Goal: Task Accomplishment & Management: Use online tool/utility

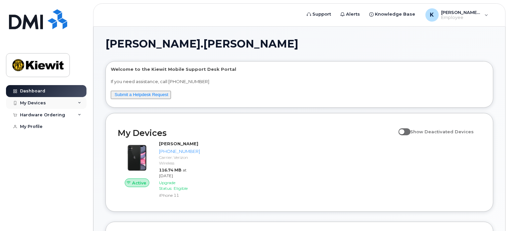
click at [69, 108] on div "My Devices" at bounding box center [46, 103] width 80 height 12
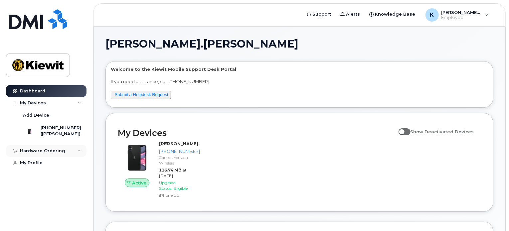
click at [66, 152] on div "Hardware Ordering" at bounding box center [46, 151] width 80 height 12
click at [44, 166] on div "New Order" at bounding box center [35, 163] width 25 height 6
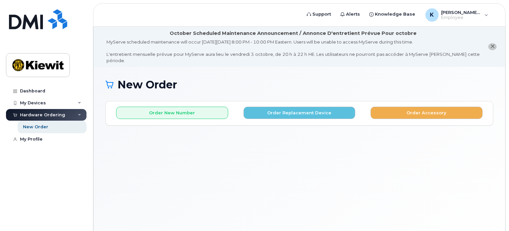
click at [289, 93] on div "New Order" at bounding box center [299, 90] width 388 height 22
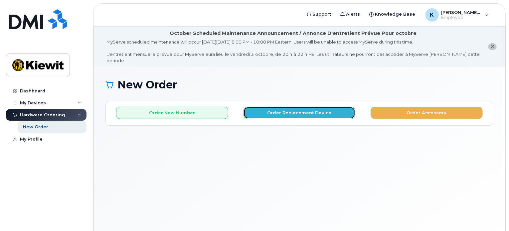
click at [288, 107] on button "Order Replacement Device" at bounding box center [299, 113] width 112 height 12
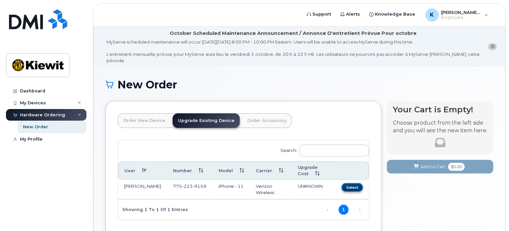
click at [355, 183] on button "Select" at bounding box center [351, 187] width 21 height 8
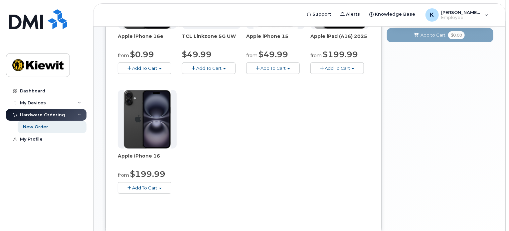
scroll to position [233, 0]
